Goal: Task Accomplishment & Management: Use online tool/utility

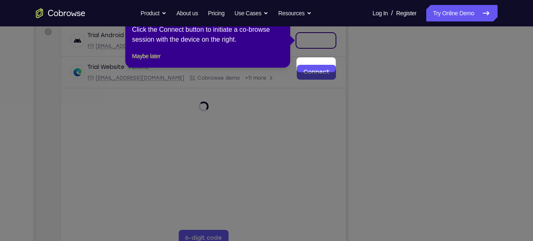
scroll to position [100, 0]
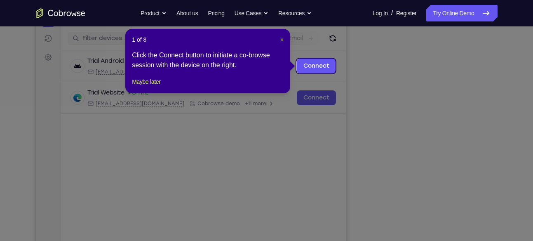
click at [281, 41] on span "×" at bounding box center [282, 39] width 3 height 7
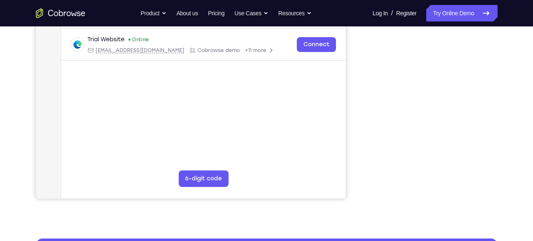
scroll to position [182, 0]
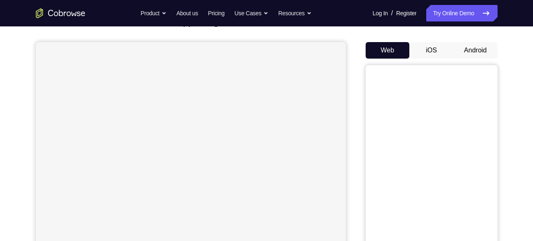
scroll to position [65, 0]
click at [469, 61] on div "Web iOS Android" at bounding box center [432, 180] width 132 height 277
click at [469, 55] on button "Android" at bounding box center [476, 50] width 44 height 17
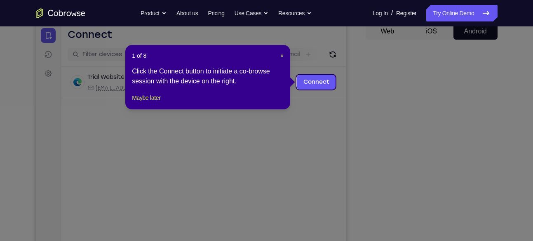
scroll to position [84, 0]
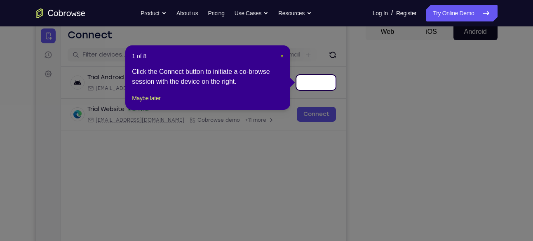
click at [282, 57] on span "×" at bounding box center [282, 56] width 3 height 7
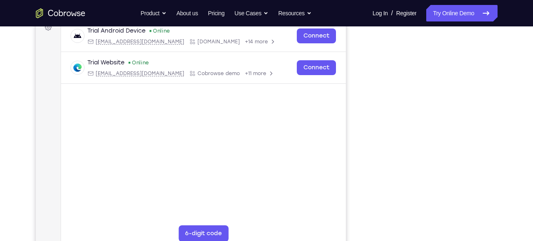
scroll to position [130, 0]
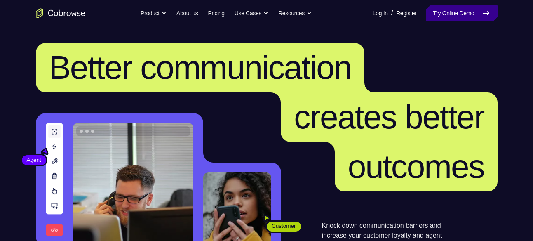
click at [443, 12] on link "Try Online Demo" at bounding box center [462, 13] width 71 height 17
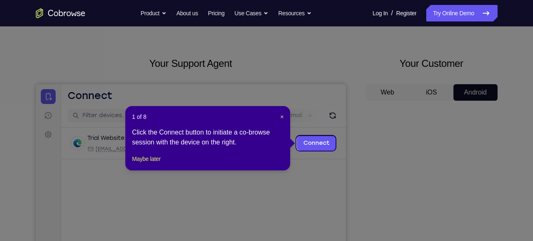
scroll to position [23, 0]
click at [281, 118] on span "×" at bounding box center [282, 117] width 3 height 7
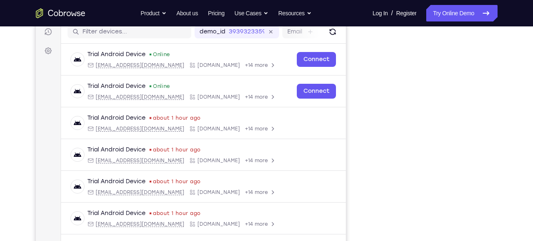
scroll to position [105, 0]
